Goal: Information Seeking & Learning: Compare options

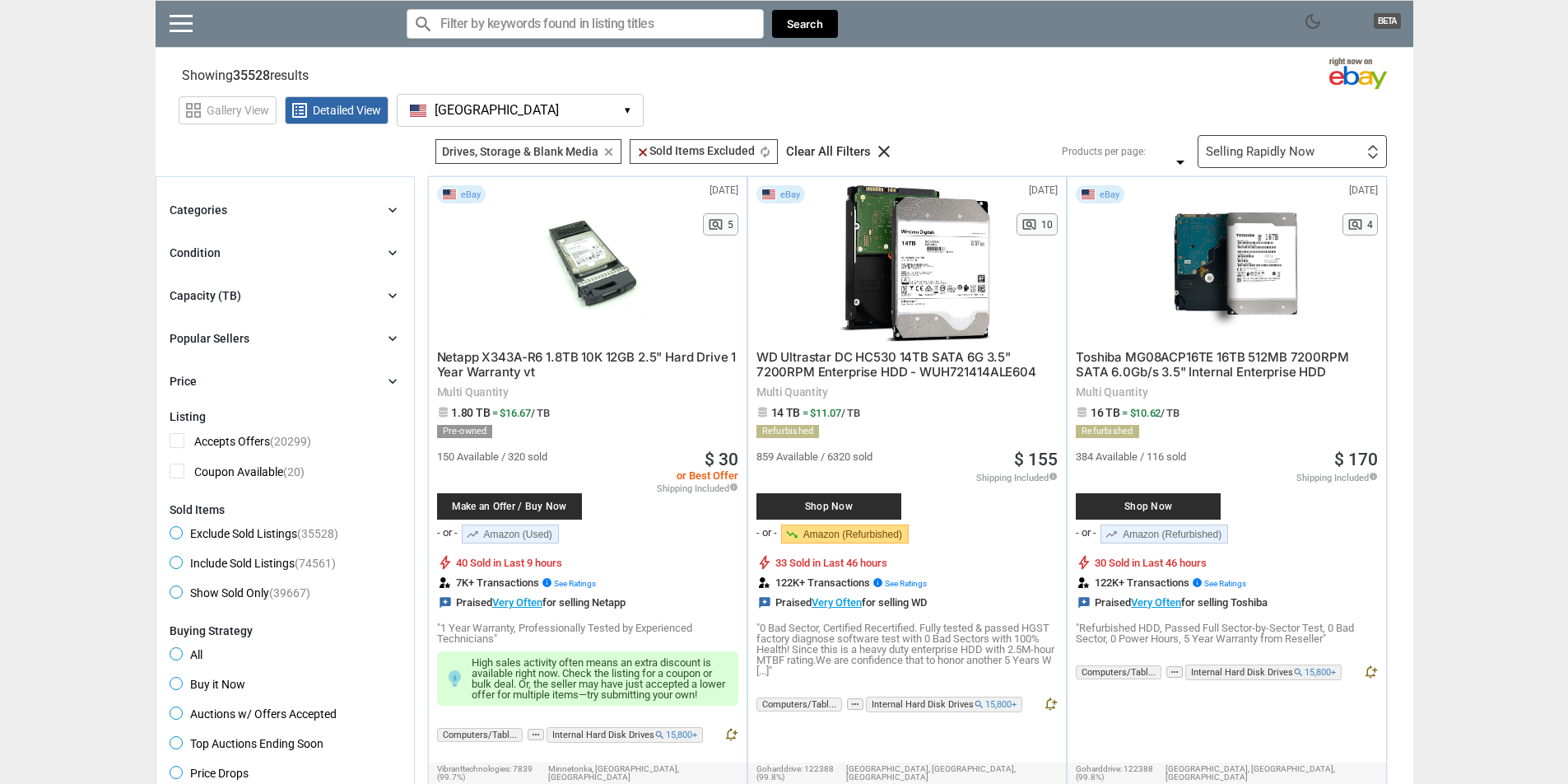
click at [575, 140] on div "Drives, Storage & Blank Media Drives, Storage & Blank Media clear" at bounding box center [528, 151] width 186 height 25
click at [568, 118] on button "USA USA ▾" at bounding box center [520, 110] width 247 height 33
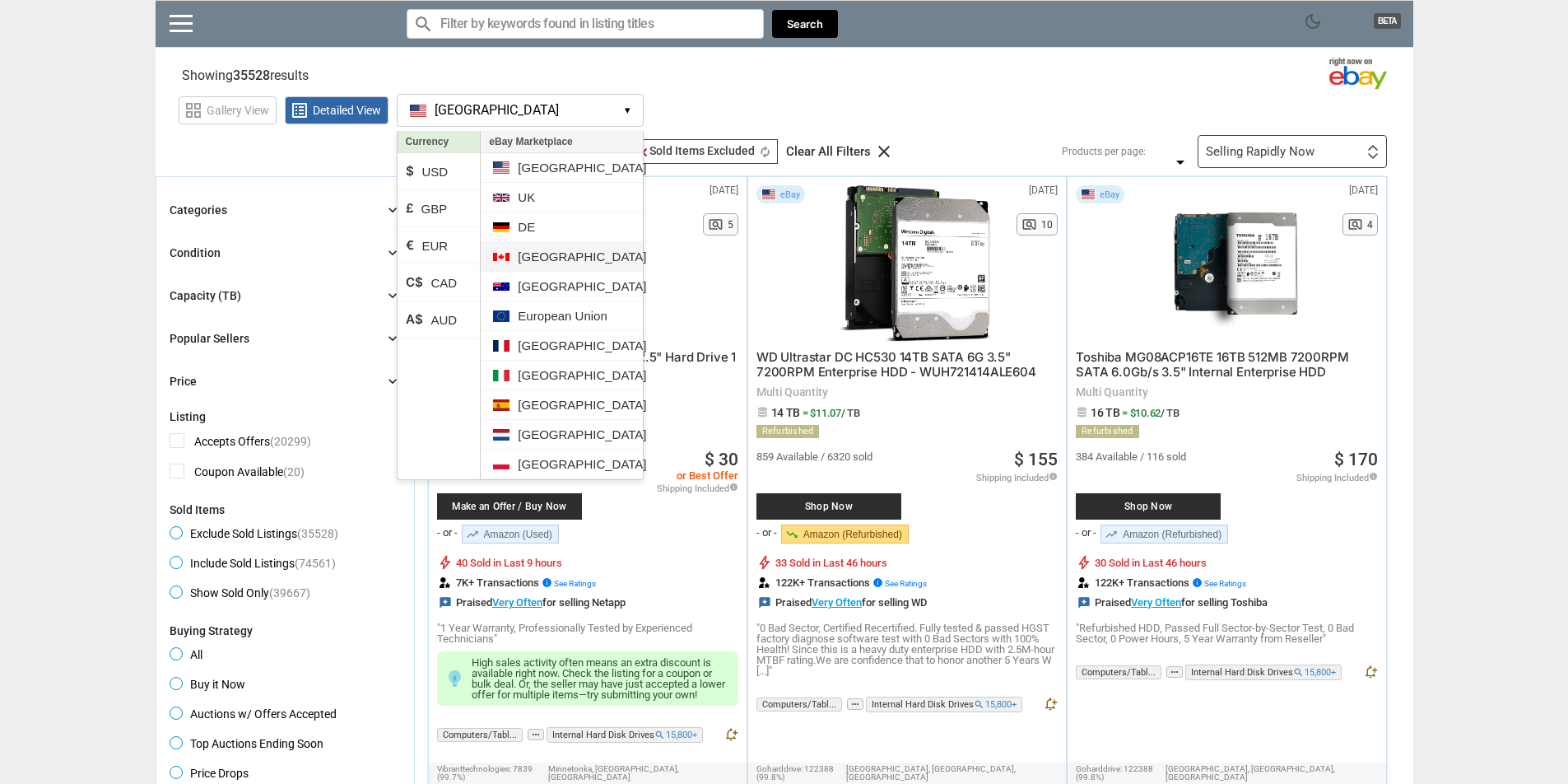
click at [545, 251] on li "[GEOGRAPHIC_DATA]" at bounding box center [562, 256] width 161 height 30
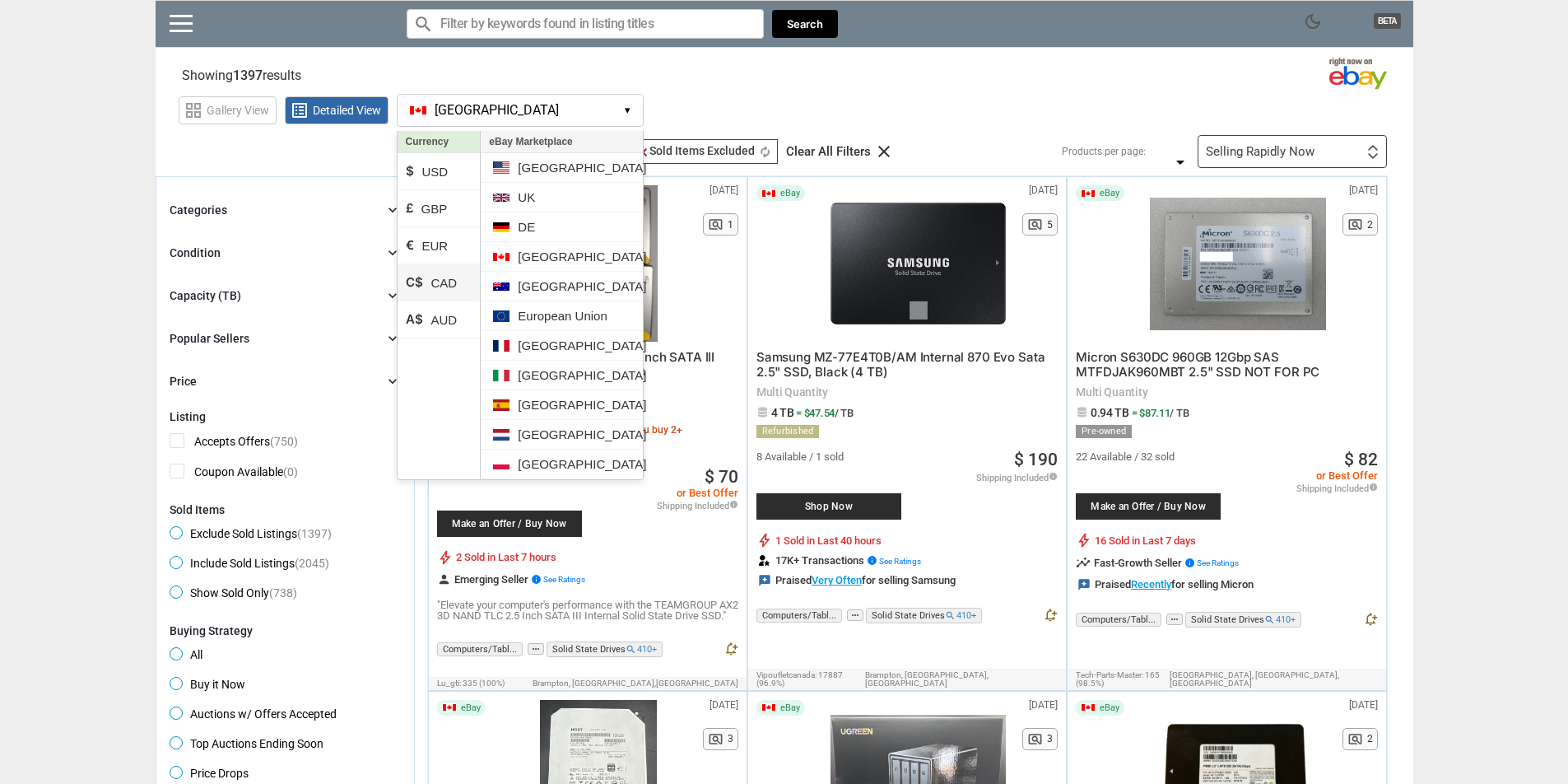
click at [440, 270] on li "C$ CAD" at bounding box center [440, 283] width 83 height 37
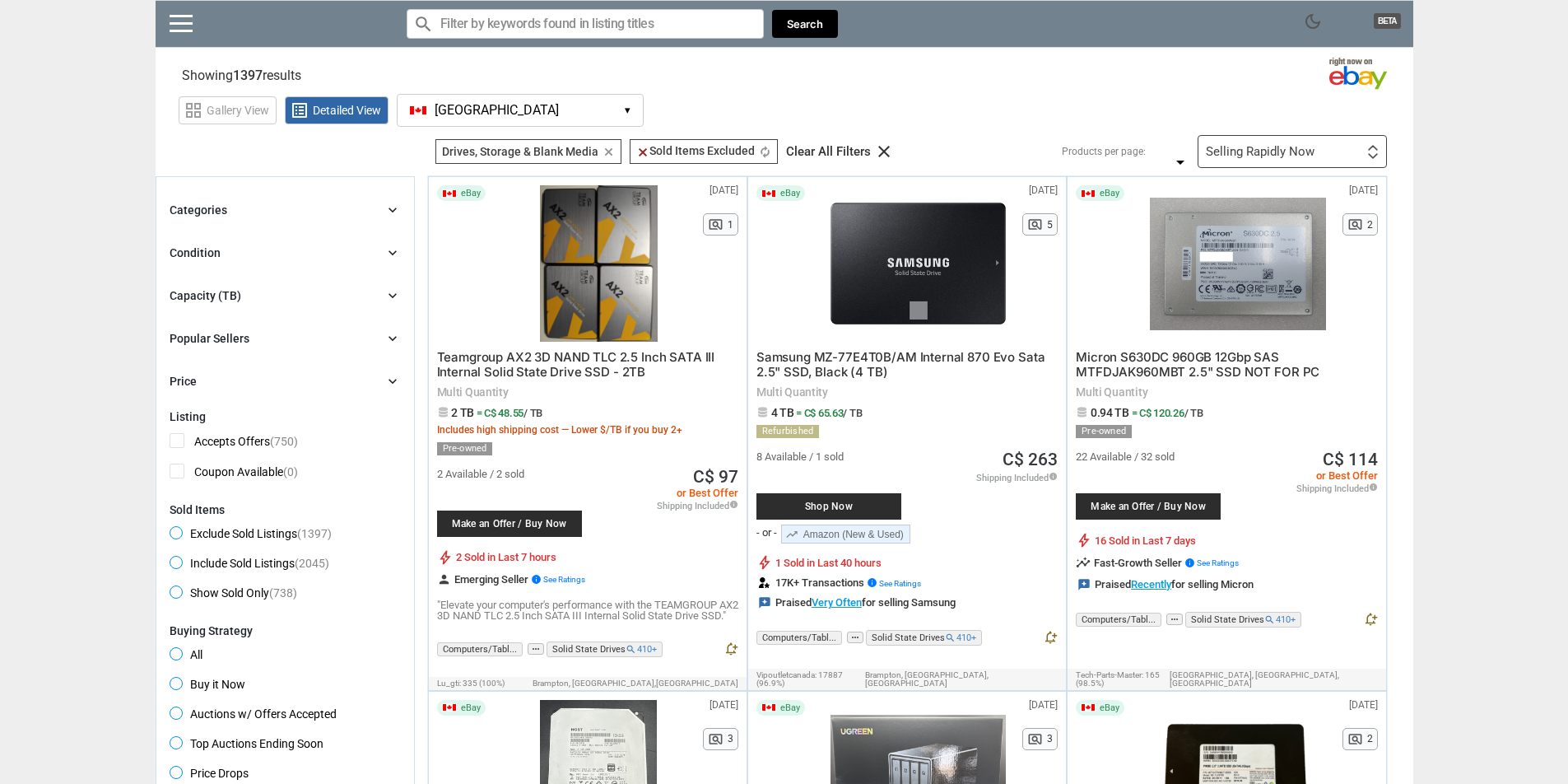
click at [1236, 154] on div "Selling Rapidly Now" at bounding box center [1260, 152] width 109 height 13
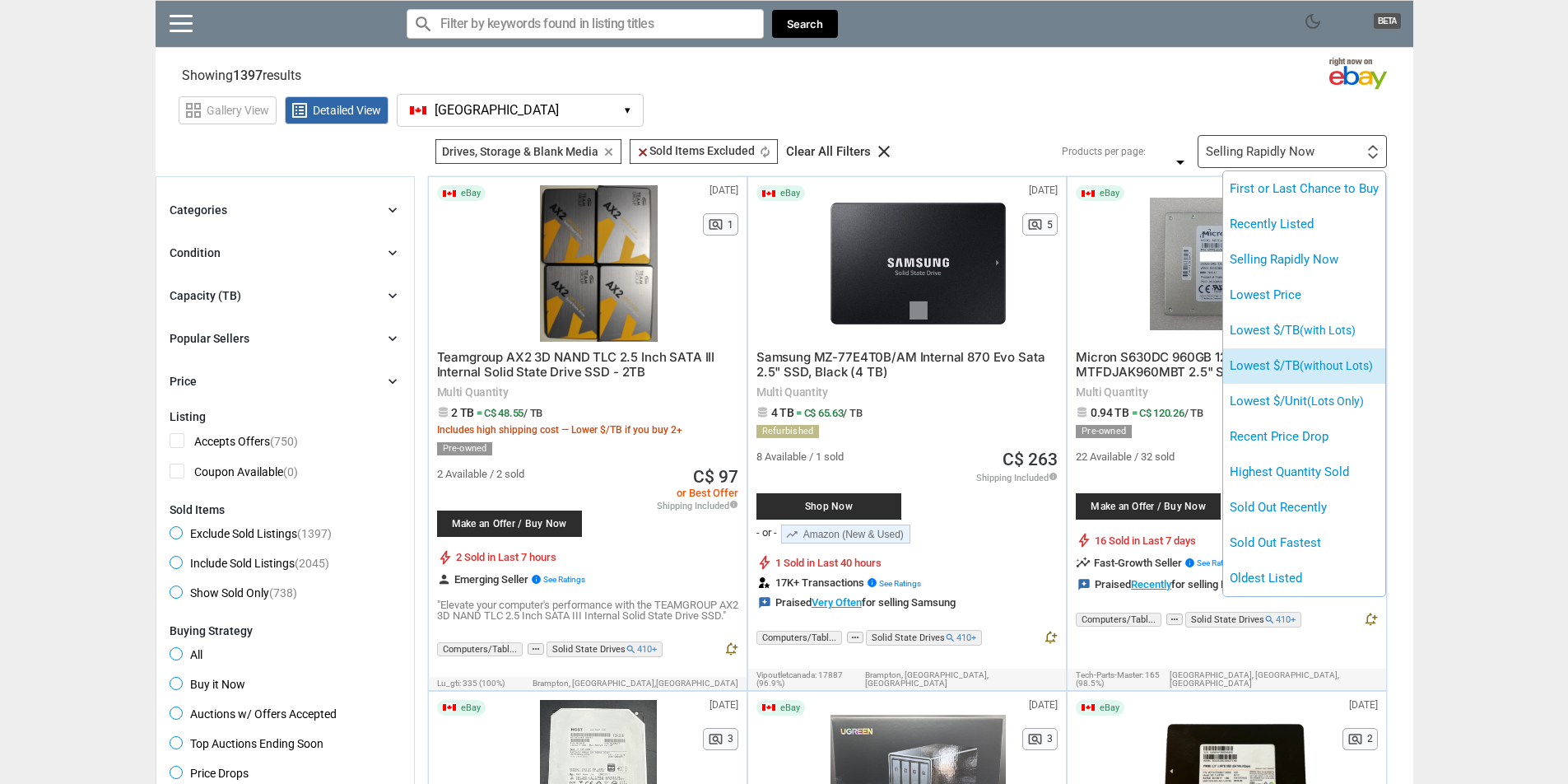
click at [1344, 374] on li "Lowest $/TB (without Lots)" at bounding box center [1304, 366] width 162 height 36
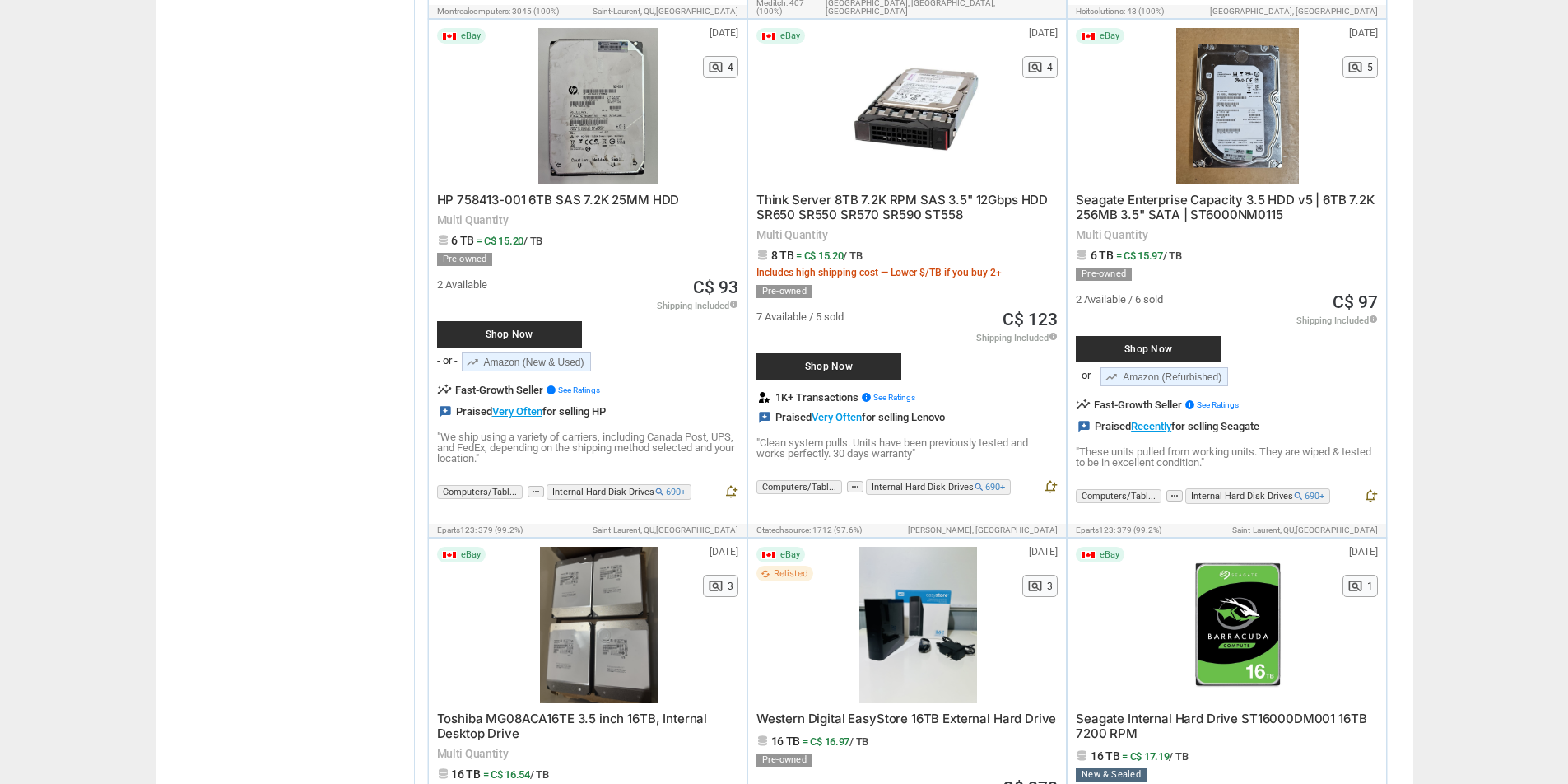
scroll to position [1458, 0]
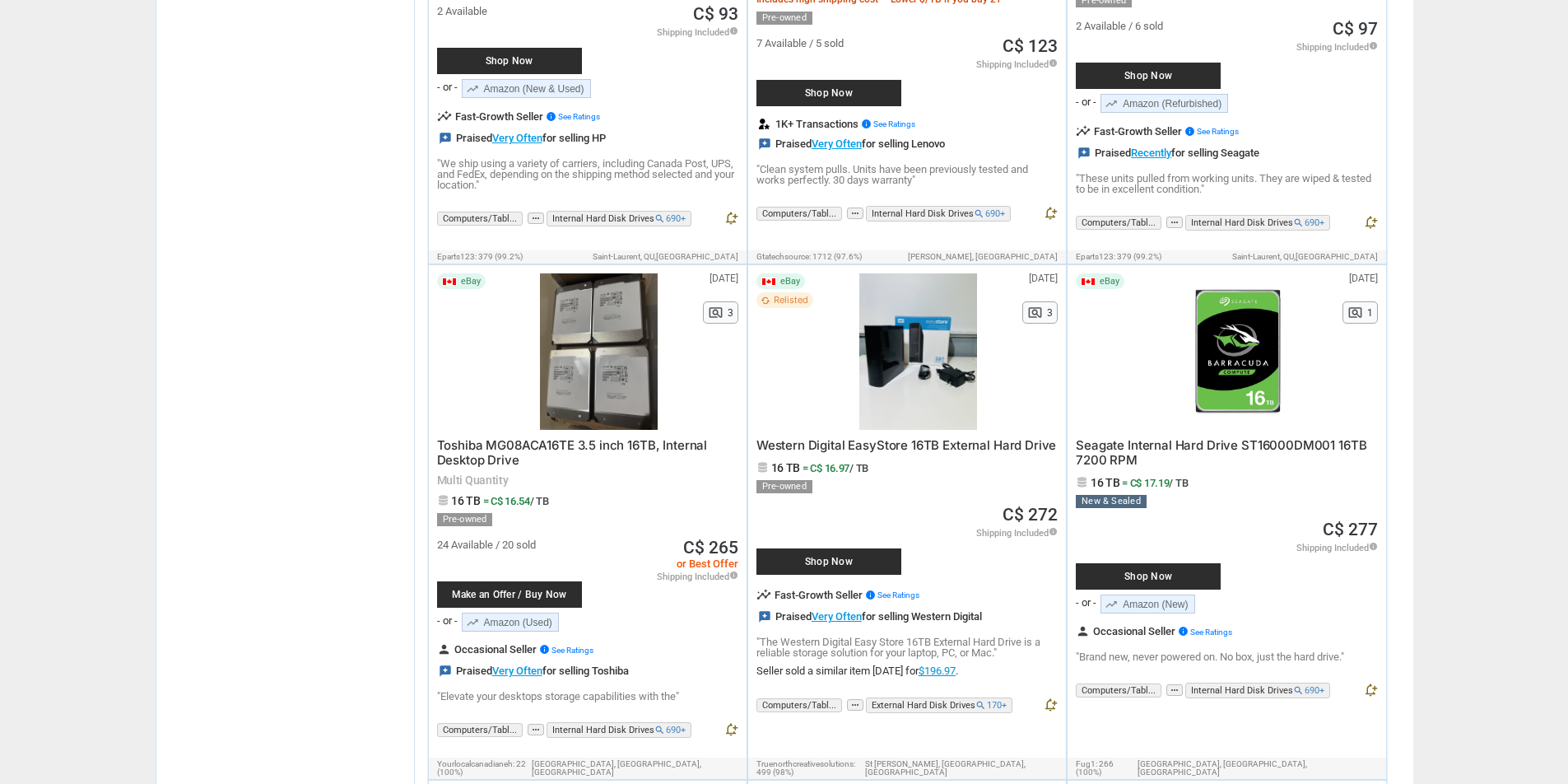
click at [1342, 437] on span "Seagate Internal Hard Drive ST16000DM001 16TB 7200 RPM" at bounding box center [1221, 452] width 291 height 31
